Goal: Use online tool/utility: Use online tool/utility

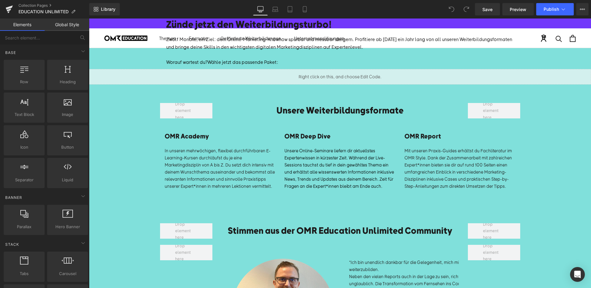
scroll to position [101, 0]
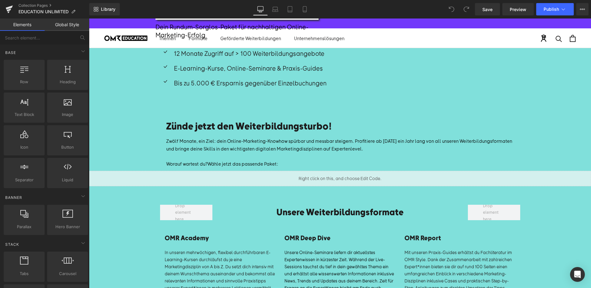
click at [360, 168] on div "Zünde jetzt den Weiterbildungsturbo! Heading Zwölf Monate, ein Ziel: dein Onlin…" at bounding box center [341, 136] width 370 height 67
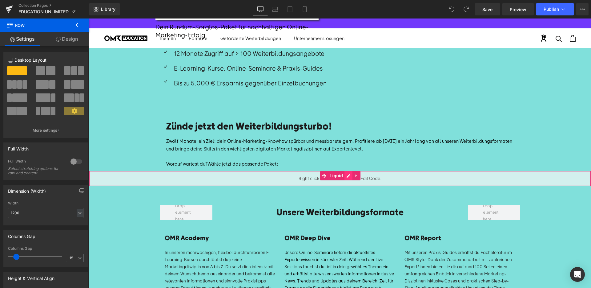
click at [346, 177] on div "Liquid" at bounding box center [340, 178] width 502 height 15
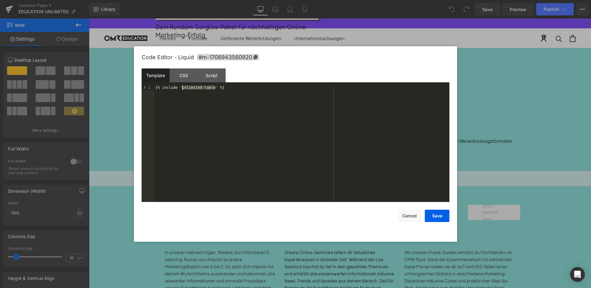
drag, startPoint x: 217, startPoint y: 89, endPoint x: 183, endPoint y: 88, distance: 33.3
click at [183, 88] on div "{% include 'unlimited-table' %}" at bounding box center [301, 147] width 295 height 125
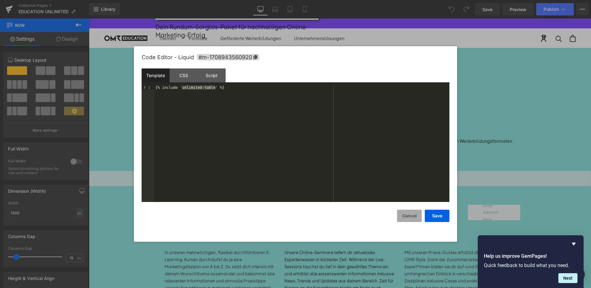
click at [409, 219] on button "Cancel" at bounding box center [409, 215] width 25 height 12
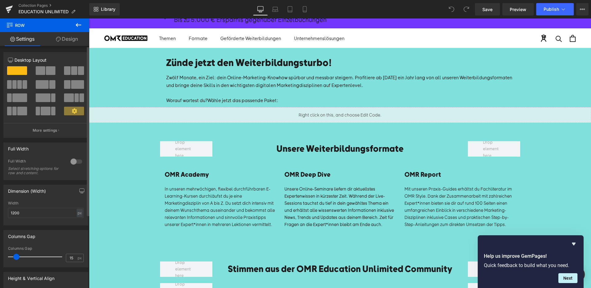
scroll to position [0, 0]
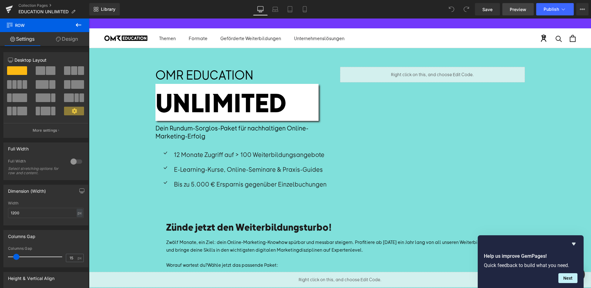
click at [519, 10] on span "Preview" at bounding box center [518, 9] width 17 height 6
